Goal: Check status: Check status

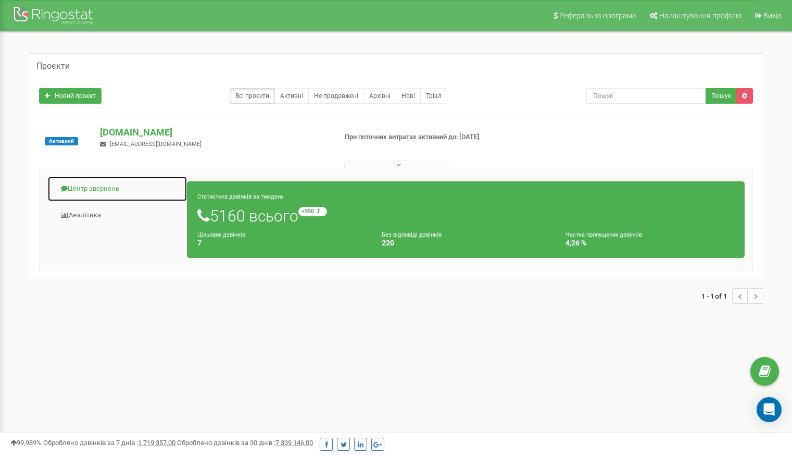
click at [96, 187] on link "Центр звернень" at bounding box center [117, 189] width 140 height 26
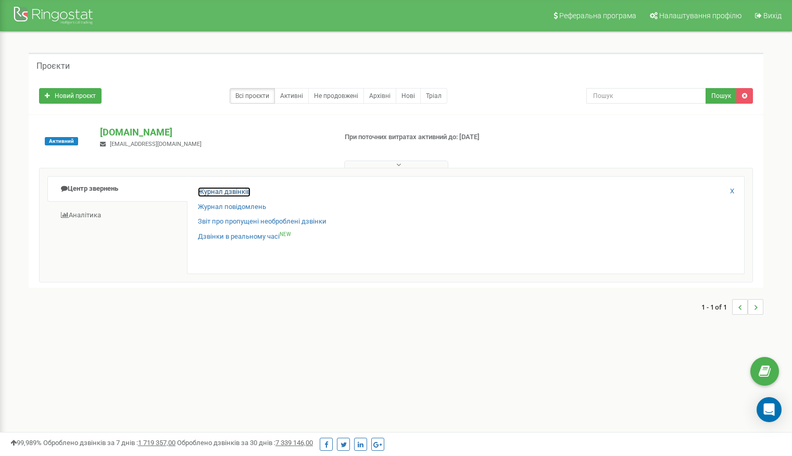
click at [227, 192] on link "Журнал дзвінків" at bounding box center [224, 192] width 53 height 10
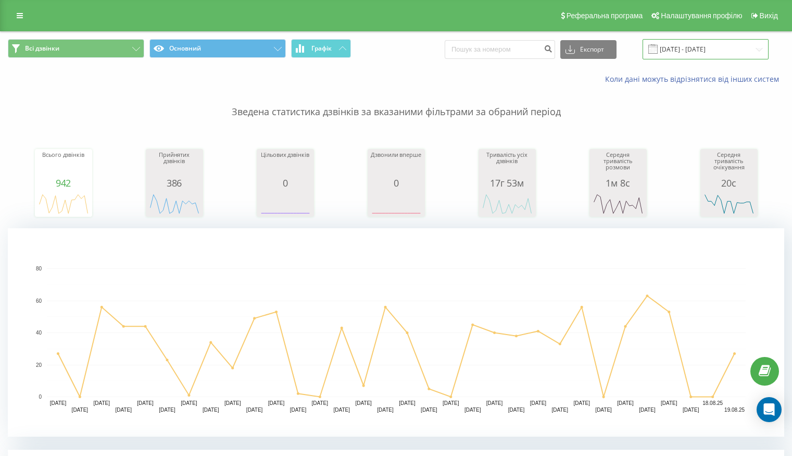
click at [704, 51] on input "19.07.2025 - 19.08.2025" at bounding box center [705, 49] width 126 height 20
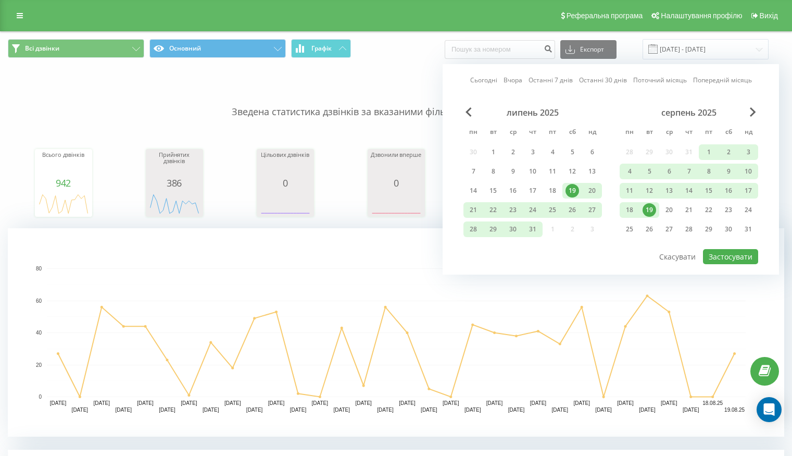
click at [650, 207] on div "19" at bounding box center [649, 210] width 14 height 14
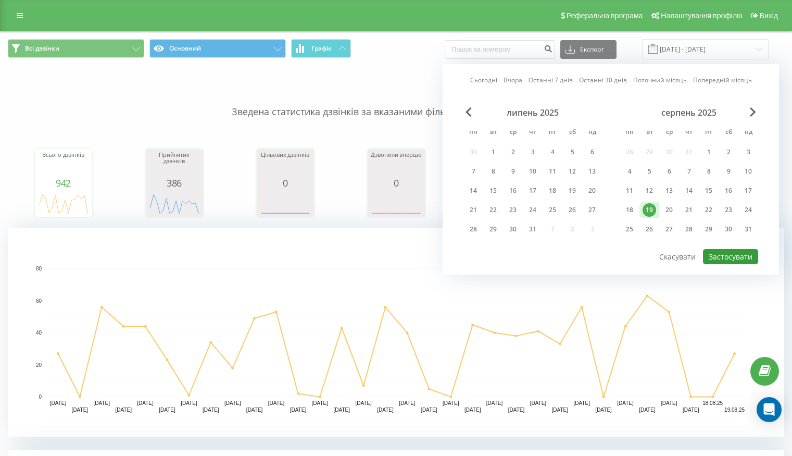
click at [733, 259] on button "Застосувати" at bounding box center [730, 256] width 55 height 15
type input "19.08.2025 - 19.08.2025"
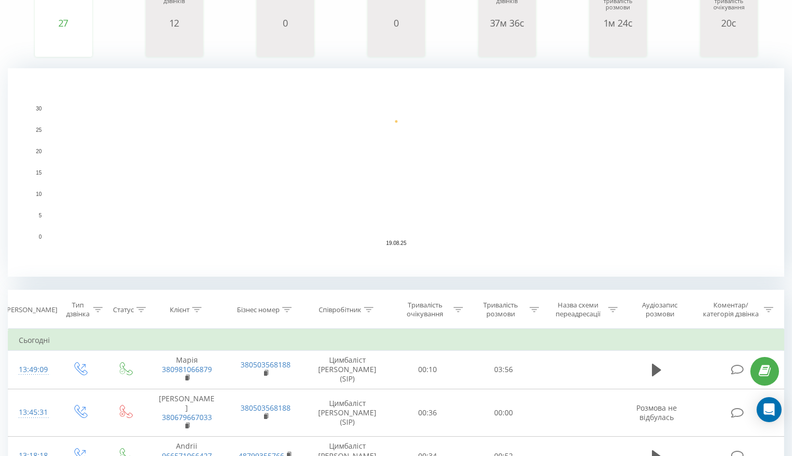
scroll to position [260, 0]
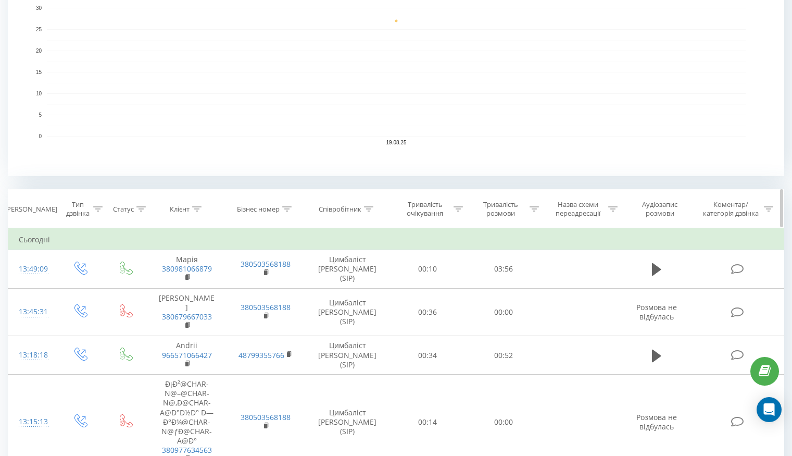
click at [537, 207] on icon at bounding box center [533, 208] width 9 height 5
click at [528, 255] on div at bounding box center [498, 259] width 74 height 10
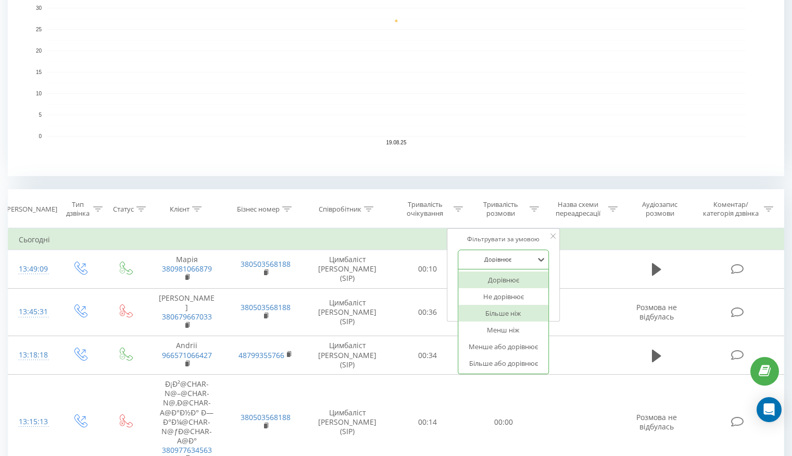
click at [515, 317] on div "Більше ніж" at bounding box center [503, 313] width 91 height 17
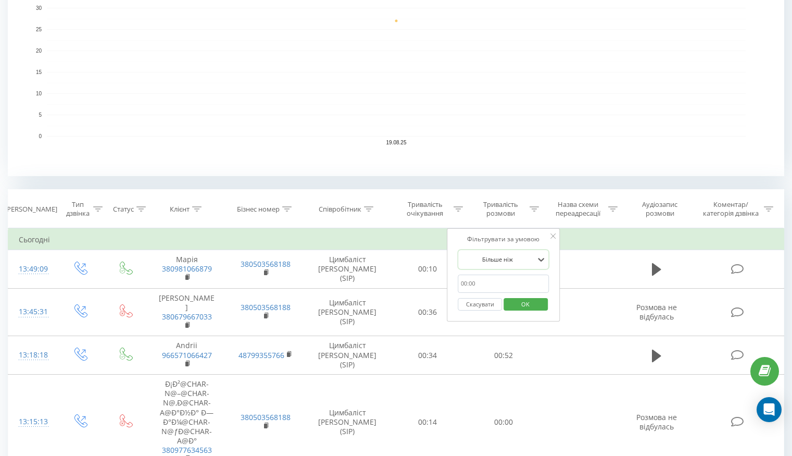
click at [514, 282] on input "text" at bounding box center [504, 283] width 92 height 18
type input "10.00"
click at [525, 306] on span "OK" at bounding box center [525, 304] width 29 height 16
